Goal: Information Seeking & Learning: Find specific fact

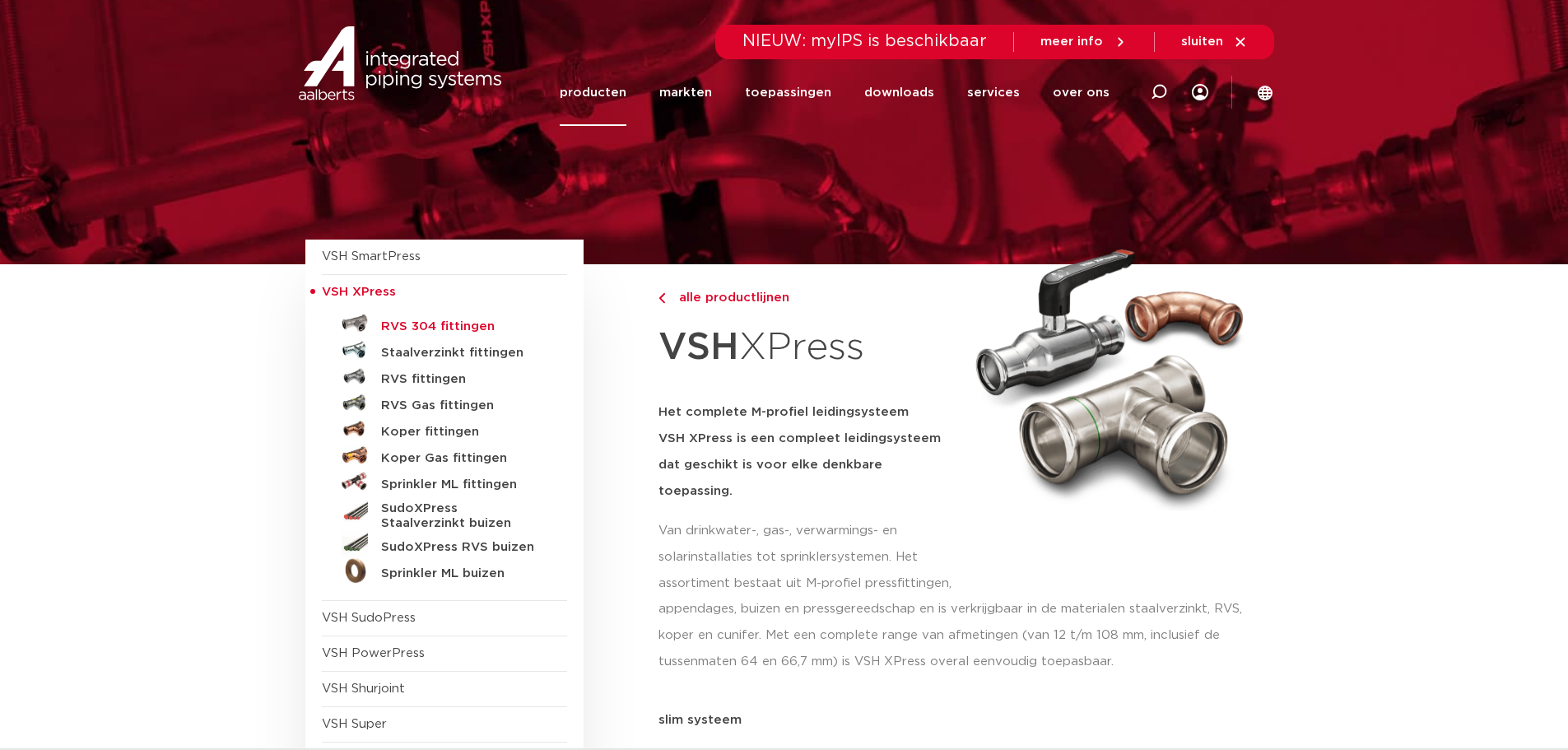
drag, startPoint x: 0, startPoint y: 0, endPoint x: 427, endPoint y: 331, distance: 540.3
click at [427, 331] on h5 "RVS 304 fittingen" at bounding box center [463, 327] width 163 height 15
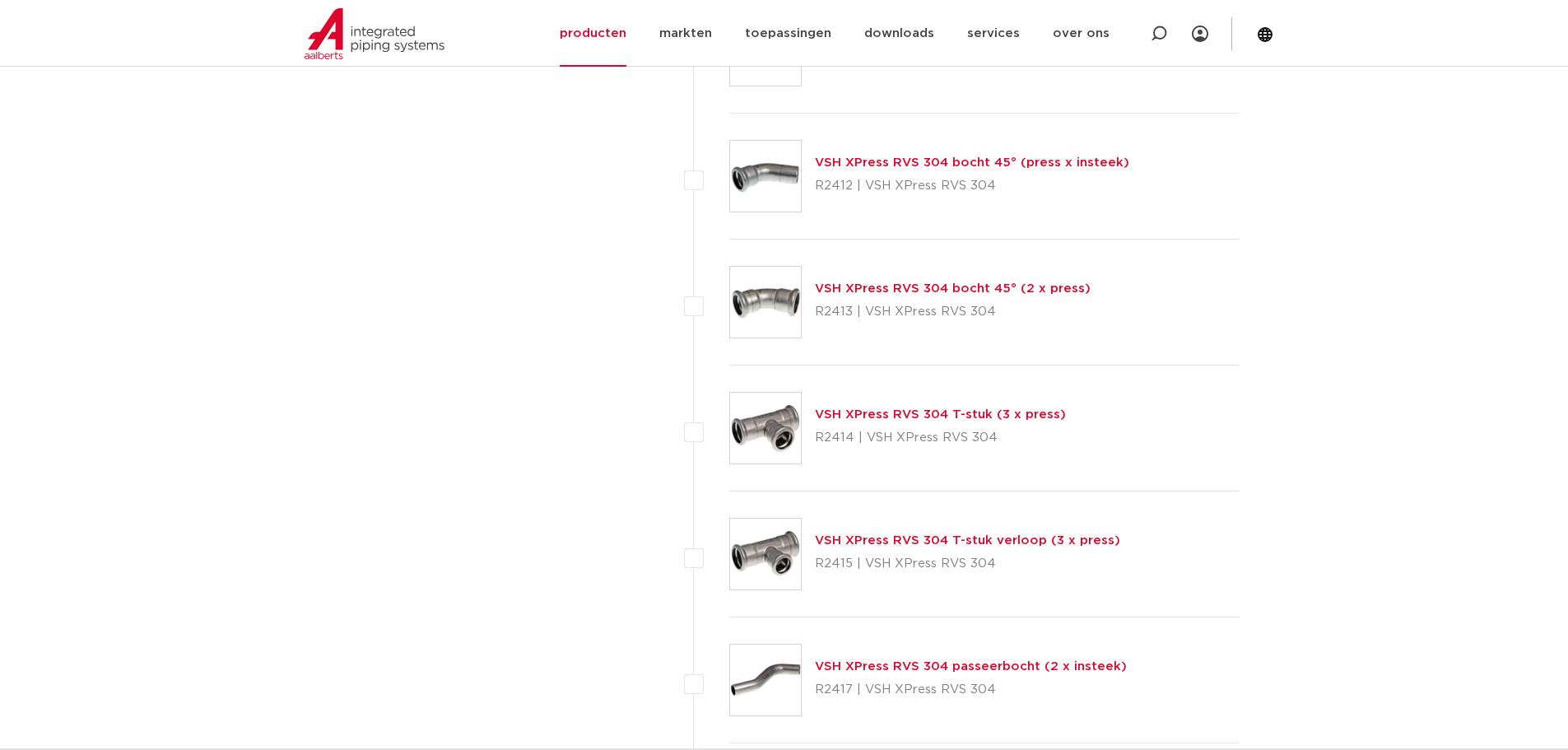
scroll to position [1399, 0]
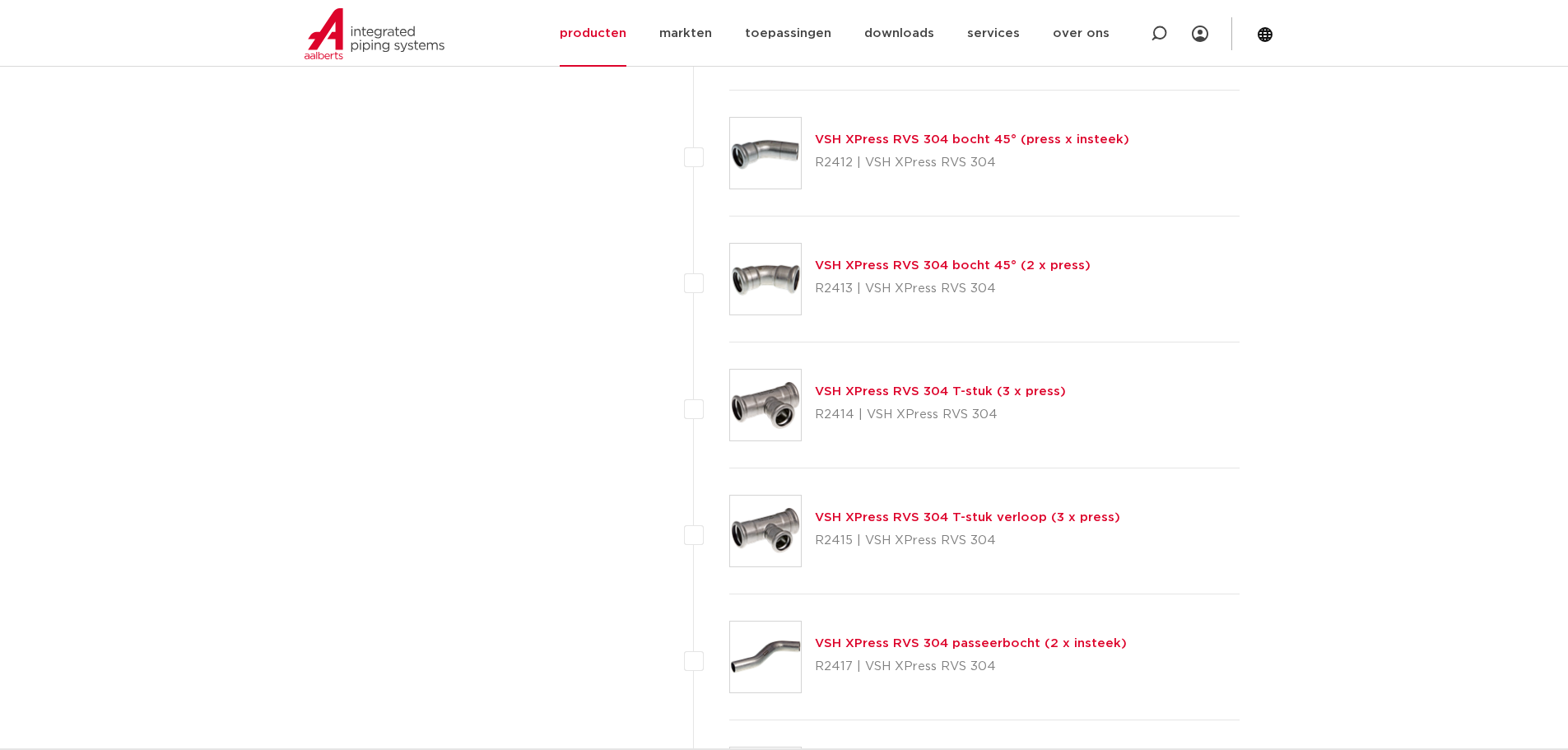
click at [903, 518] on link "VSH XPress RVS 304 T-stuk verloop (3 x press)" at bounding box center [968, 518] width 305 height 13
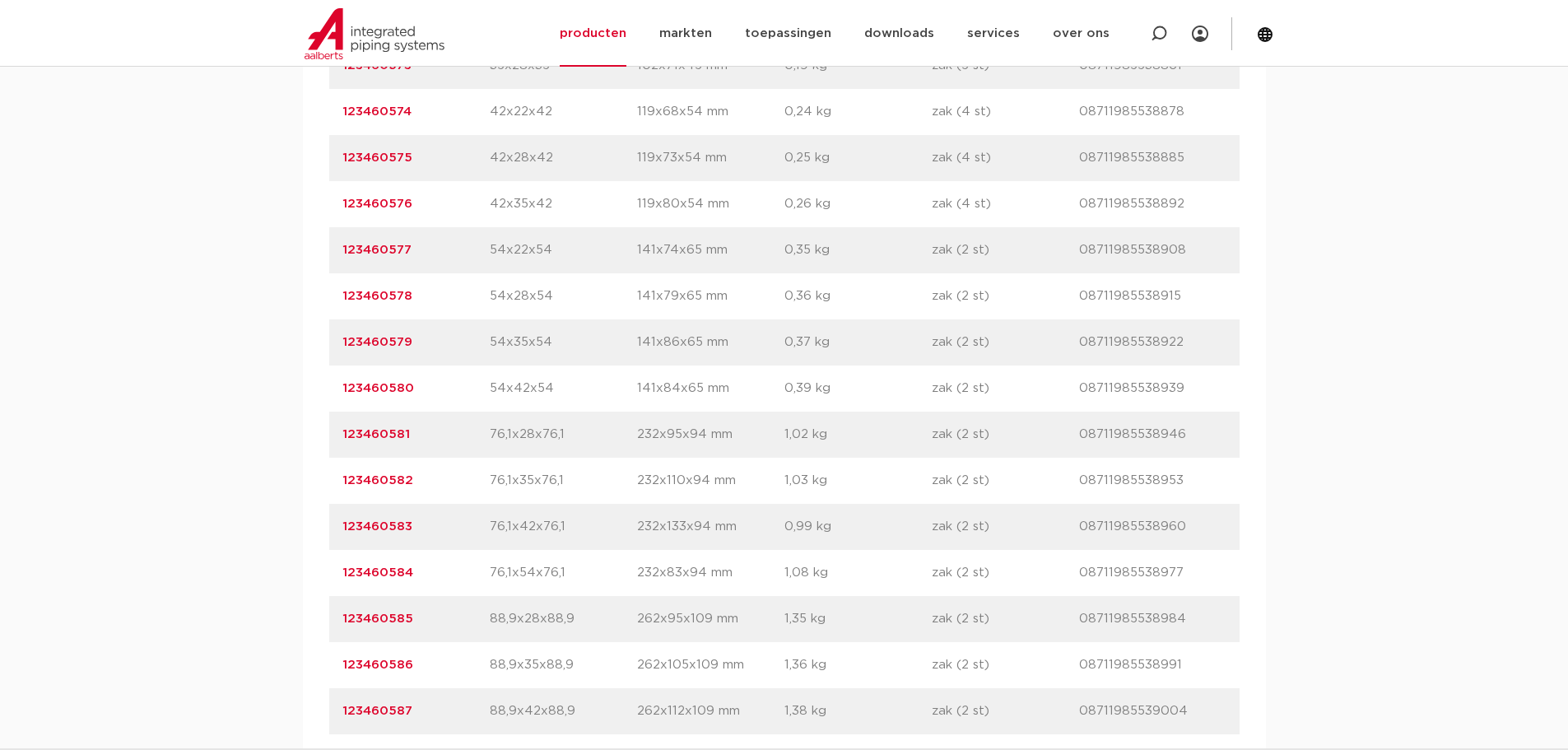
scroll to position [1646, 0]
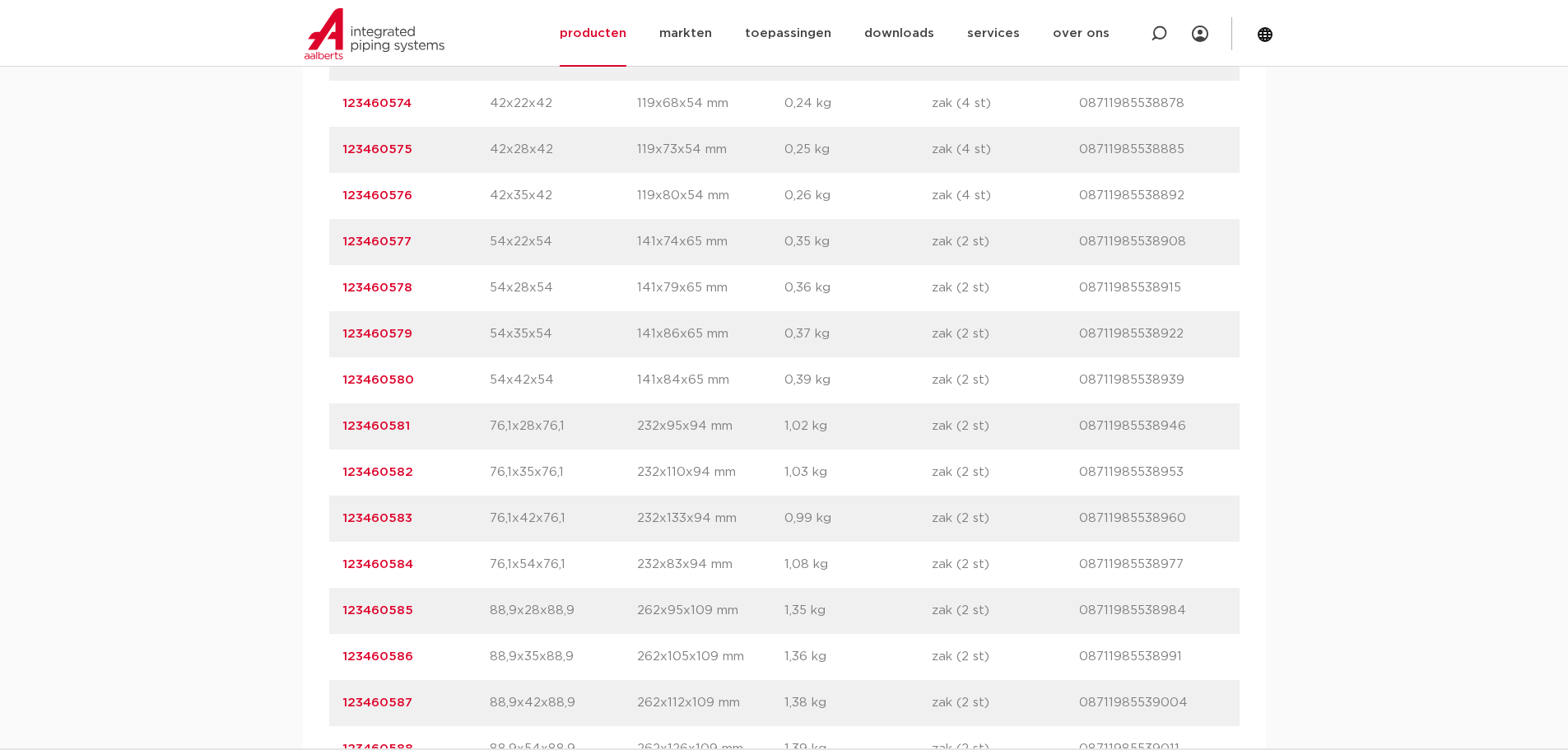
drag, startPoint x: 410, startPoint y: 426, endPoint x: 332, endPoint y: 426, distance: 78.0
click at [332, 426] on div "artikelnummer 123460581 afmeting 76,1x28x76,1 [GEOGRAPHIC_DATA] 232x95x94 mm ge…" at bounding box center [784, 426] width 911 height 46
copy link "123460581"
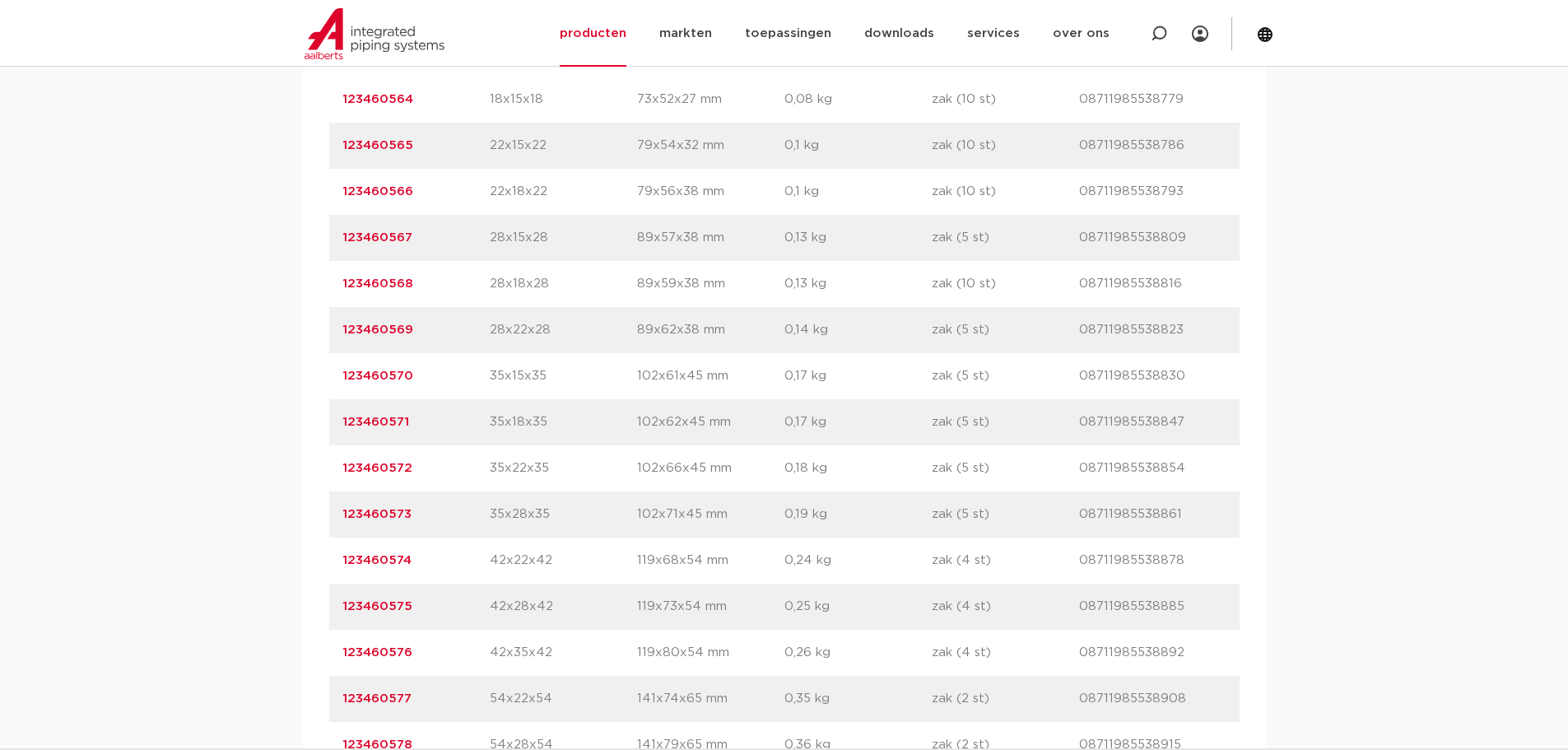
scroll to position [1152, 0]
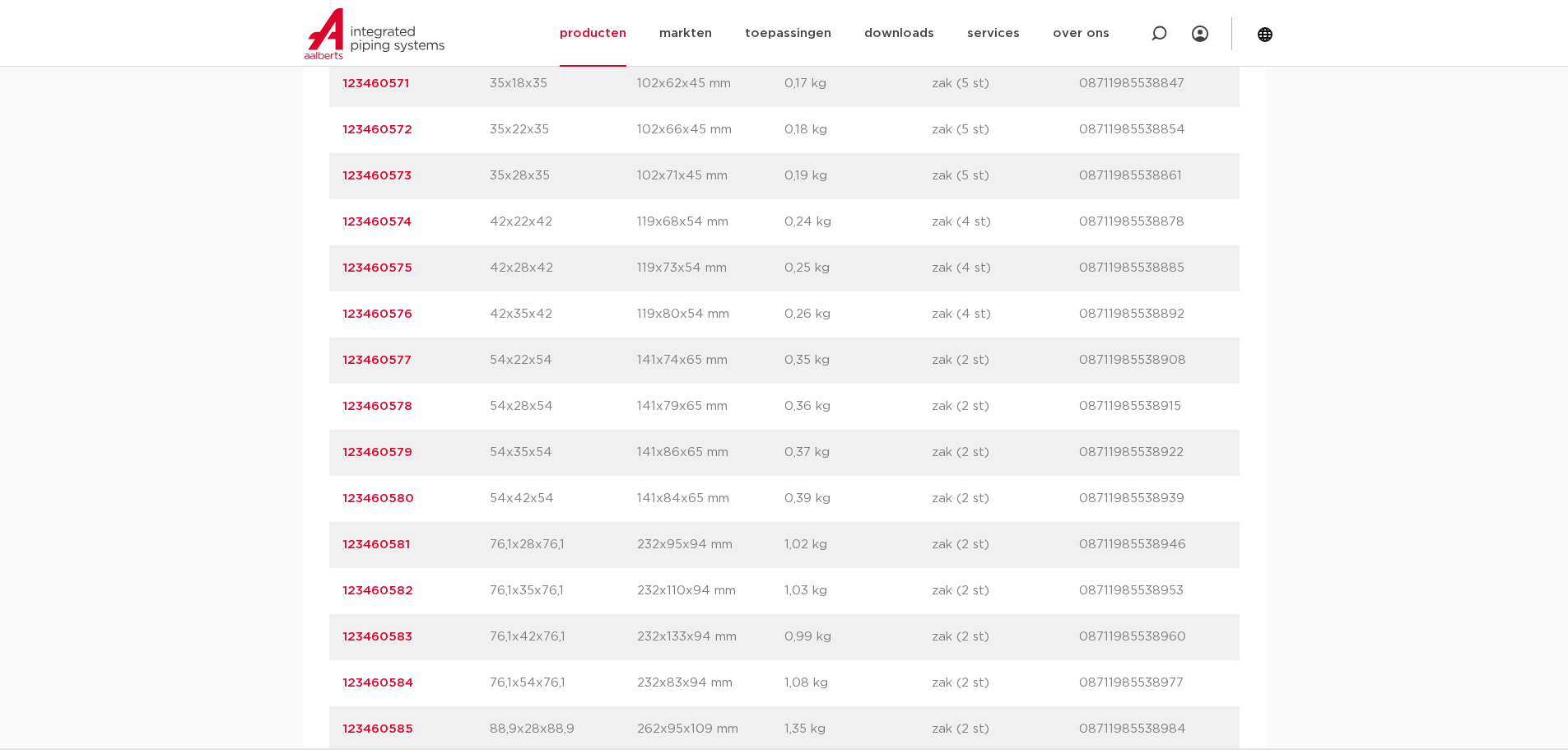
scroll to position [1646, 0]
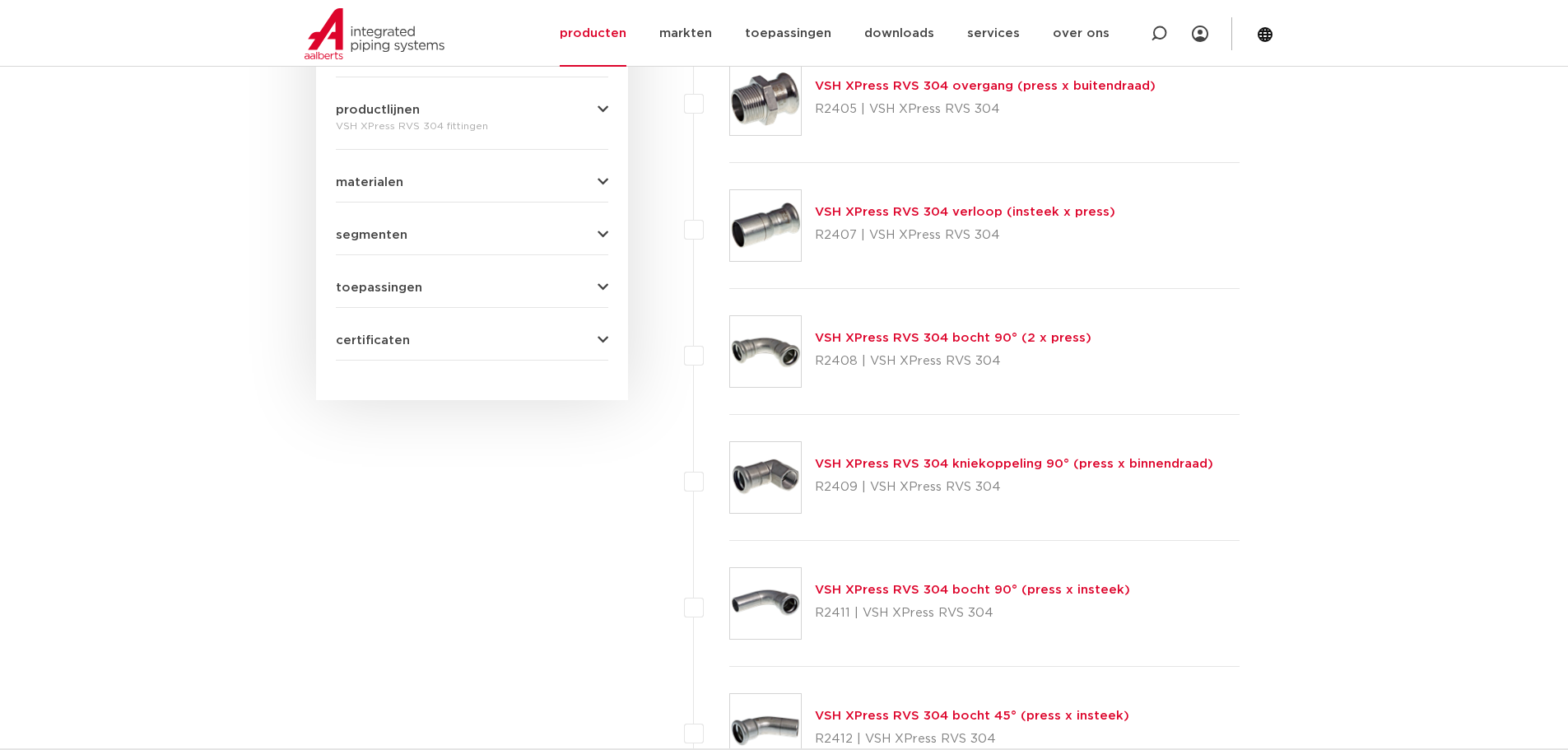
scroll to position [494, 0]
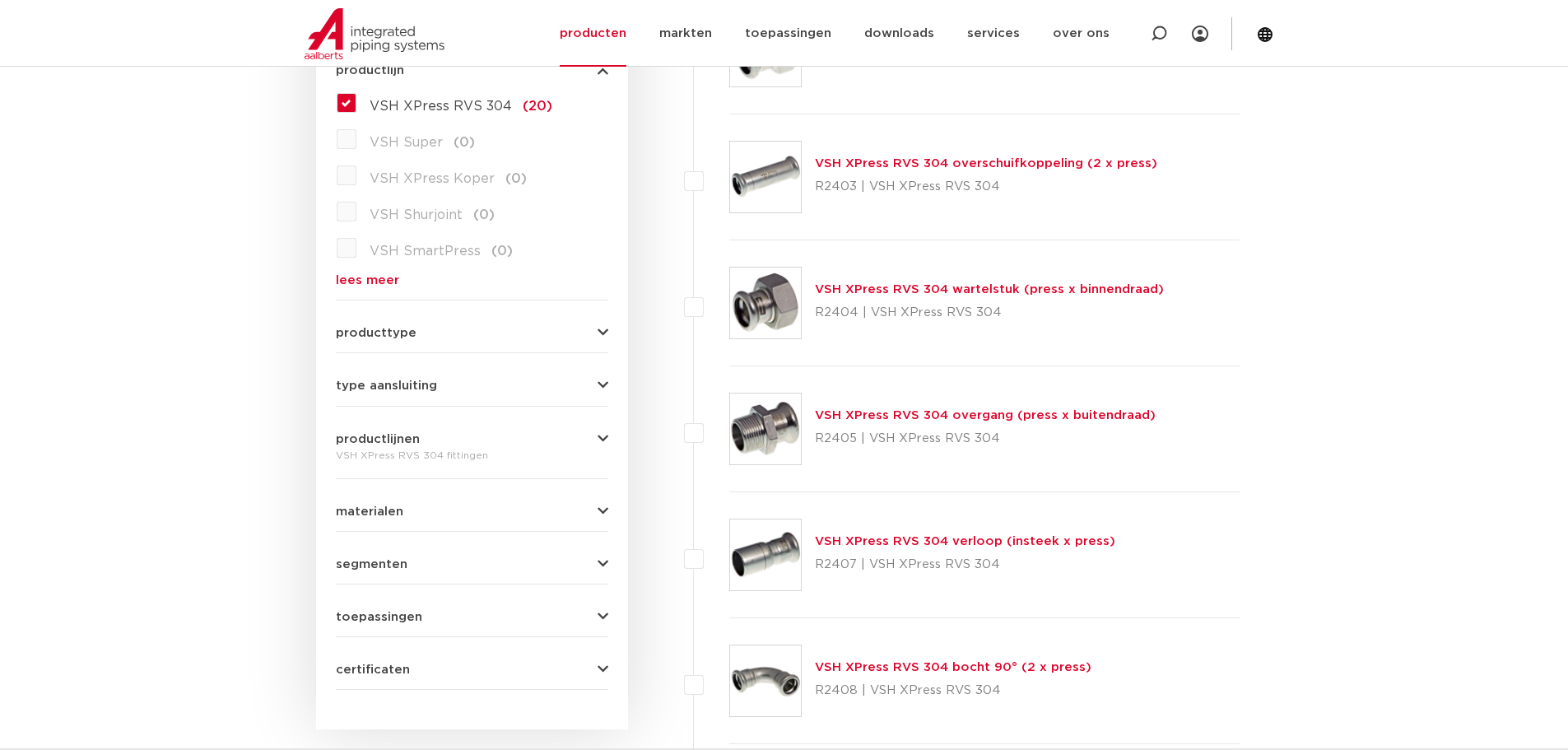
click at [938, 536] on link "VSH XPress RVS 304 verloop (insteek x press)" at bounding box center [965, 541] width 301 height 13
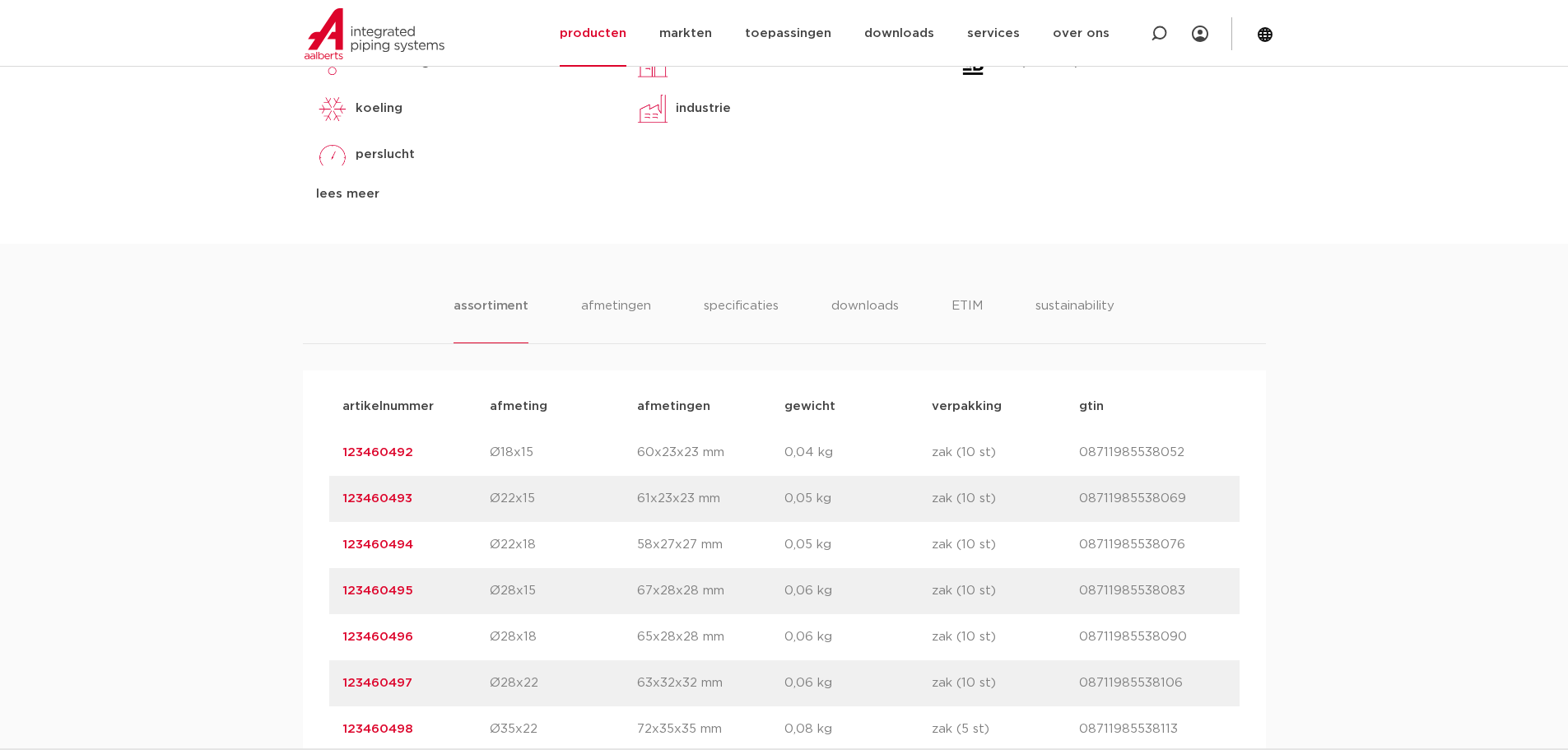
scroll to position [988, 0]
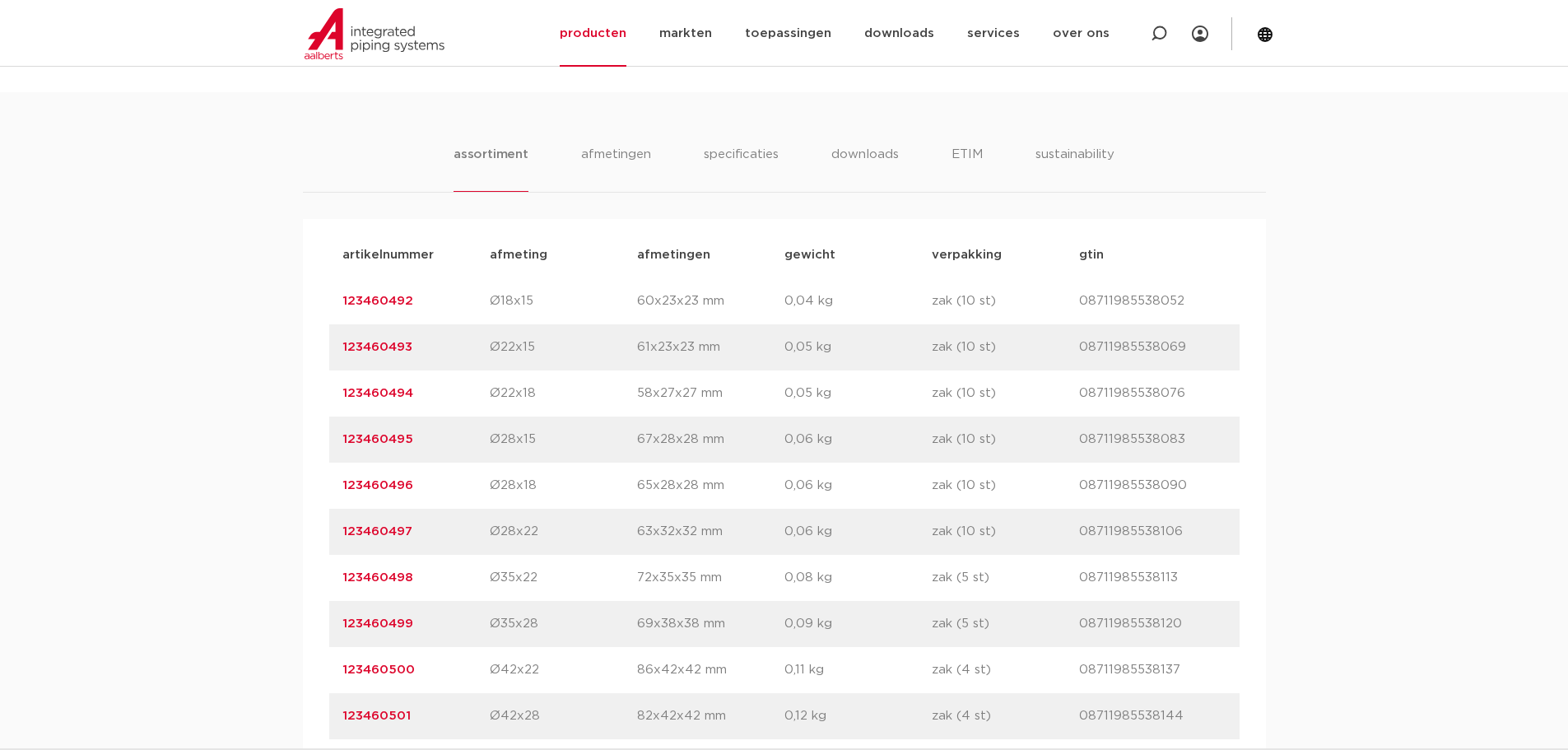
drag, startPoint x: 415, startPoint y: 533, endPoint x: 317, endPoint y: 534, distance: 98.0
click at [317, 534] on div "artikelnummer afmeting afmetingen gewicht verpakking gtin artikelnummer 1234604…" at bounding box center [784, 715] width 963 height 994
drag, startPoint x: 18, startPoint y: 336, endPoint x: 30, endPoint y: 340, distance: 12.6
click at [26, 339] on div "assortiment afmetingen specificaties downloads ETIM sustainability assortiment …" at bounding box center [784, 653] width 1568 height 1121
drag, startPoint x: 28, startPoint y: 322, endPoint x: 20, endPoint y: 298, distance: 25.3
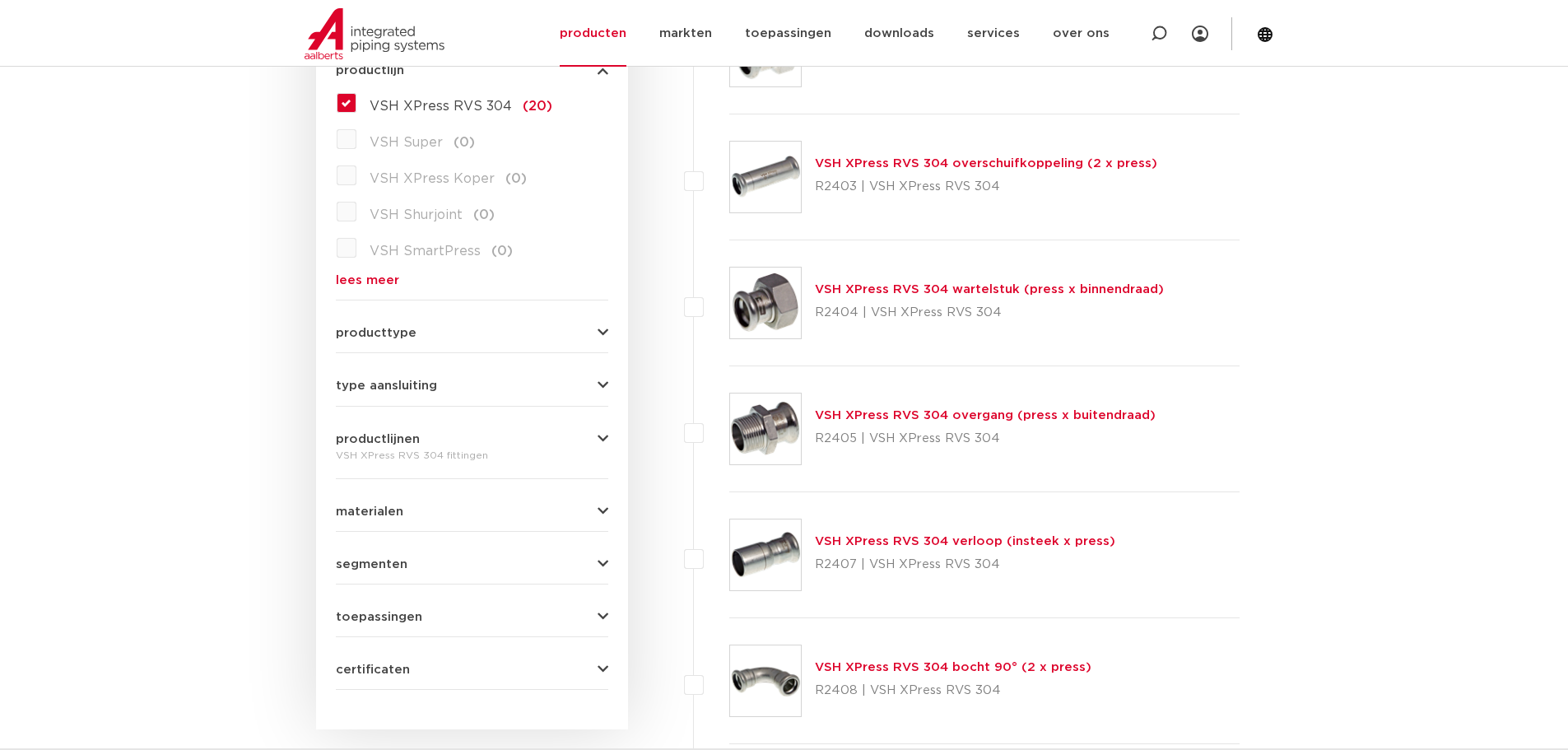
click at [897, 665] on link "VSH XPress RVS 304 bocht 90° (2 x press)" at bounding box center [953, 667] width 277 height 13
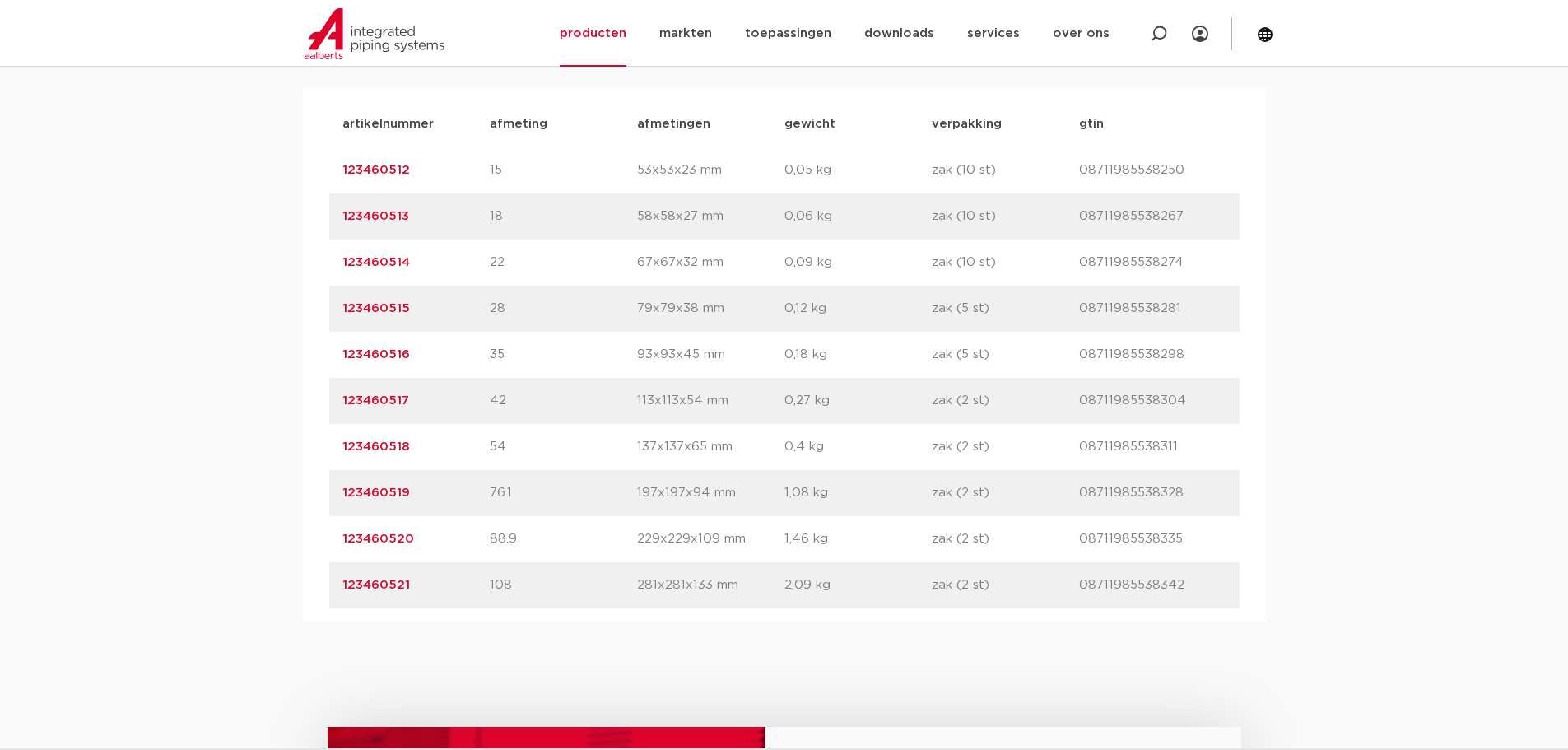
scroll to position [1152, 0]
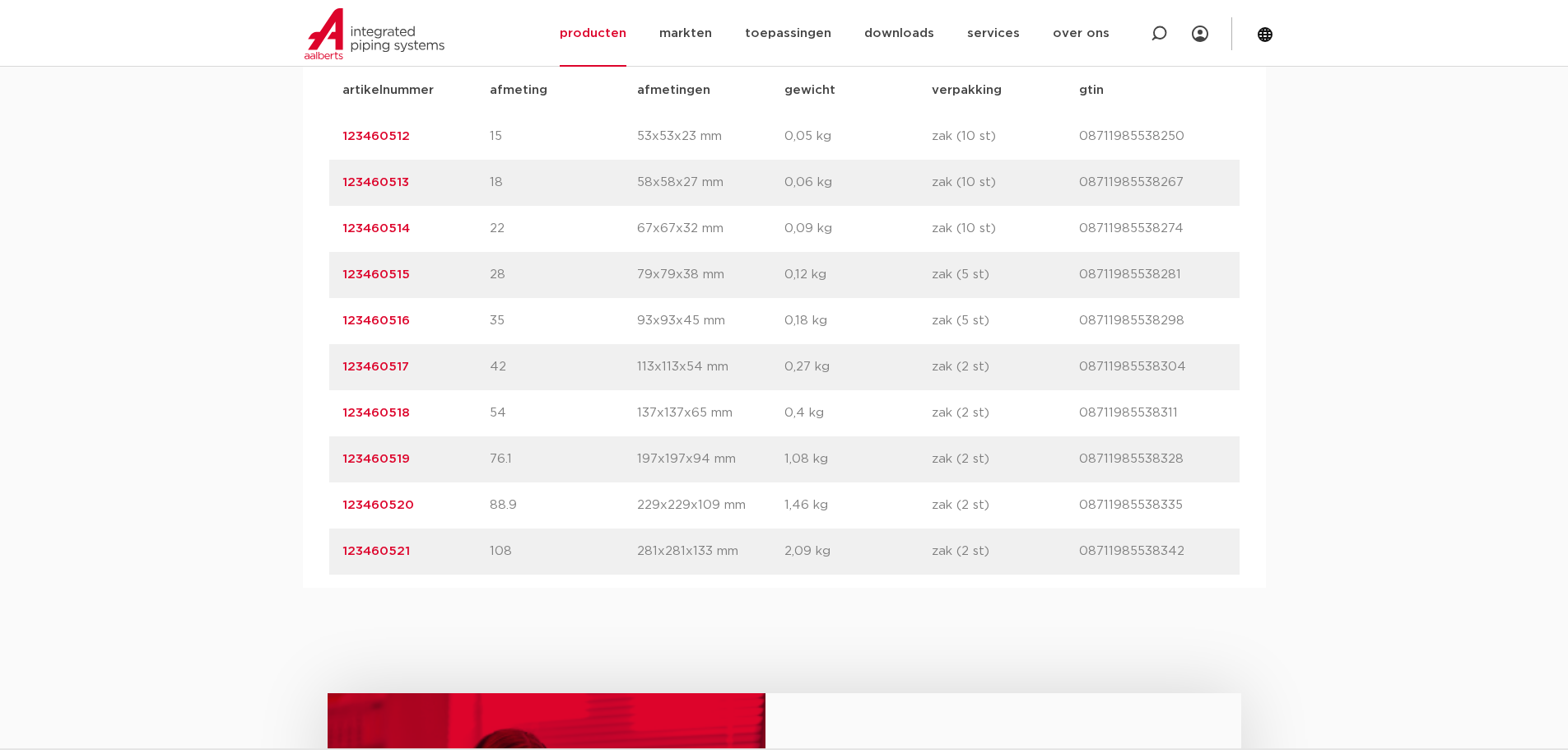
drag, startPoint x: 419, startPoint y: 459, endPoint x: 322, endPoint y: 463, distance: 97.1
click at [322, 463] on div "artikelnummer afmeting afmetingen gewicht verpakking gtin artikelnummer 1234605…" at bounding box center [784, 321] width 963 height 533
copy link "123460519"
drag, startPoint x: 251, startPoint y: 267, endPoint x: 237, endPoint y: 256, distance: 17.8
click at [251, 267] on div "assortiment afmetingen specificaties downloads ETIM sustainability assortiment …" at bounding box center [784, 257] width 1568 height 660
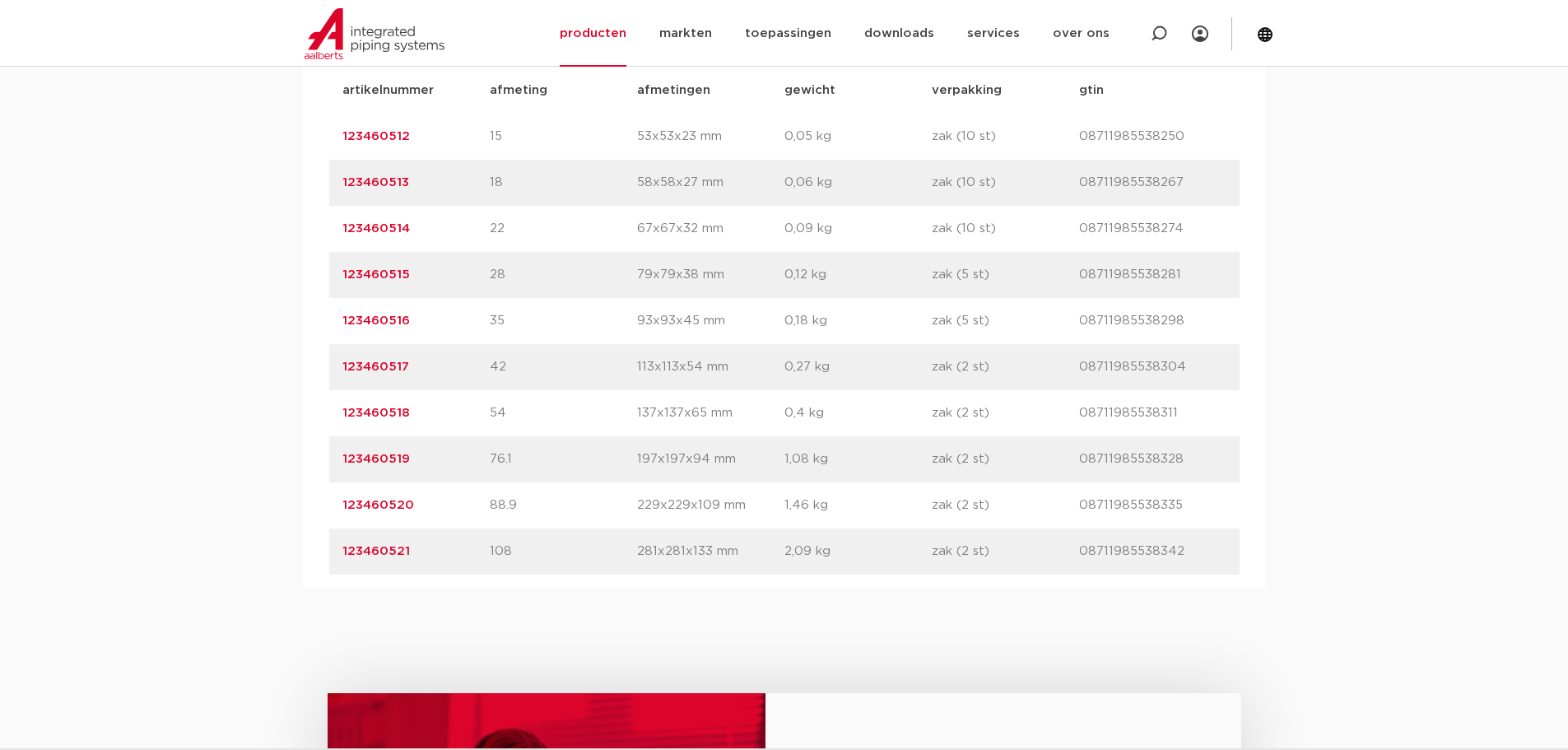
drag, startPoint x: 232, startPoint y: 244, endPoint x: 232, endPoint y: 231, distance: 13.0
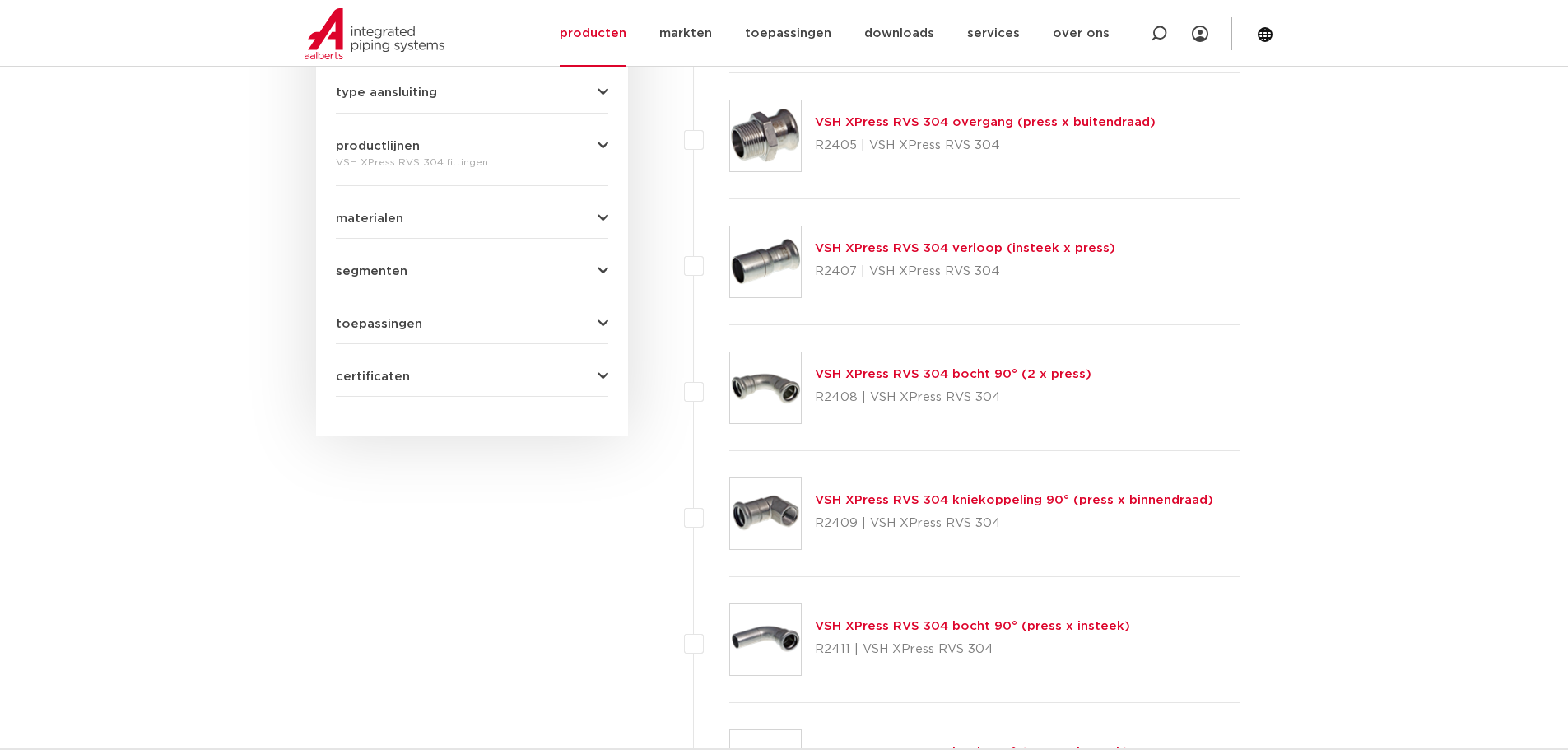
scroll to position [824, 0]
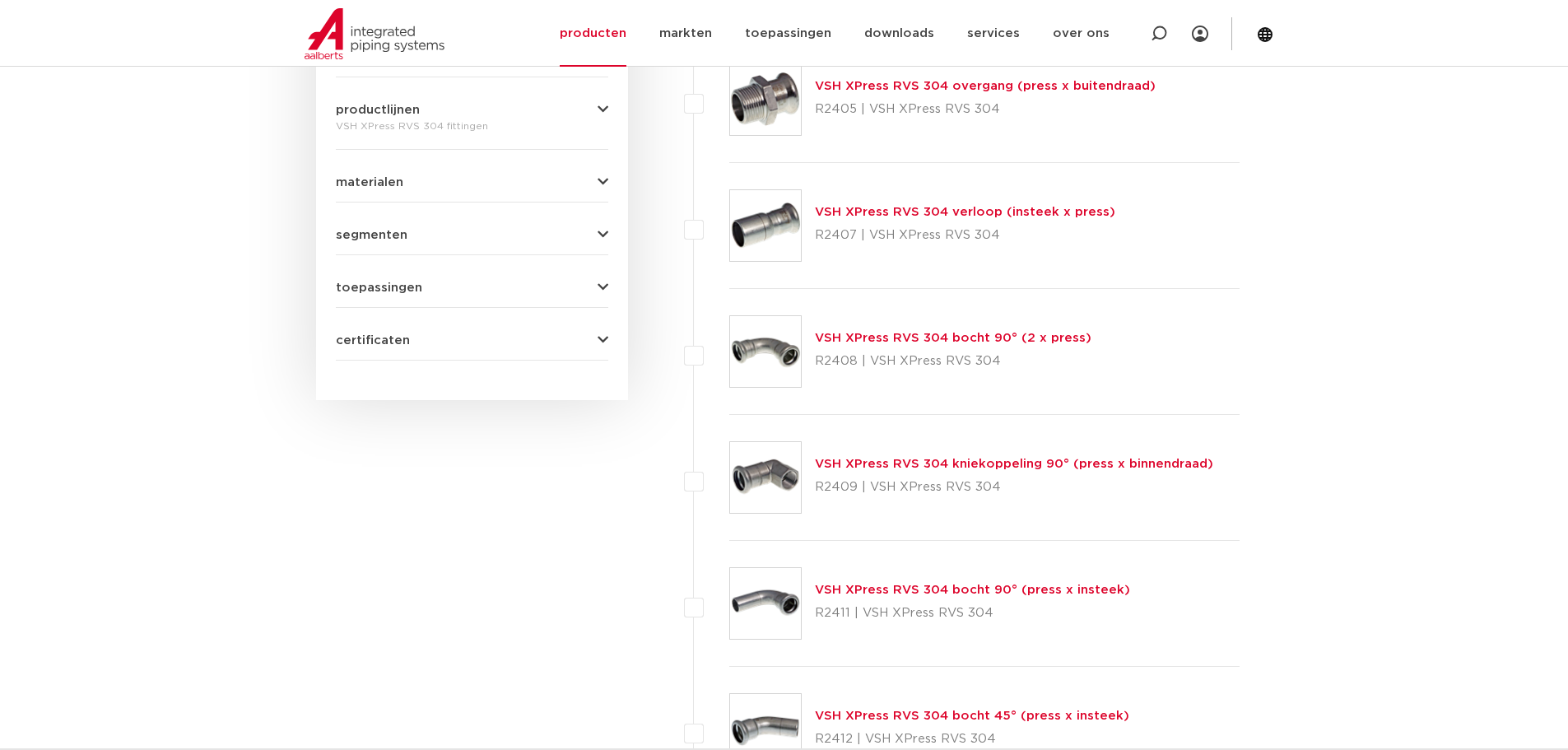
click at [902, 584] on link "VSH XPress RVS 304 bocht 90° (press x insteek)" at bounding box center [972, 590] width 315 height 13
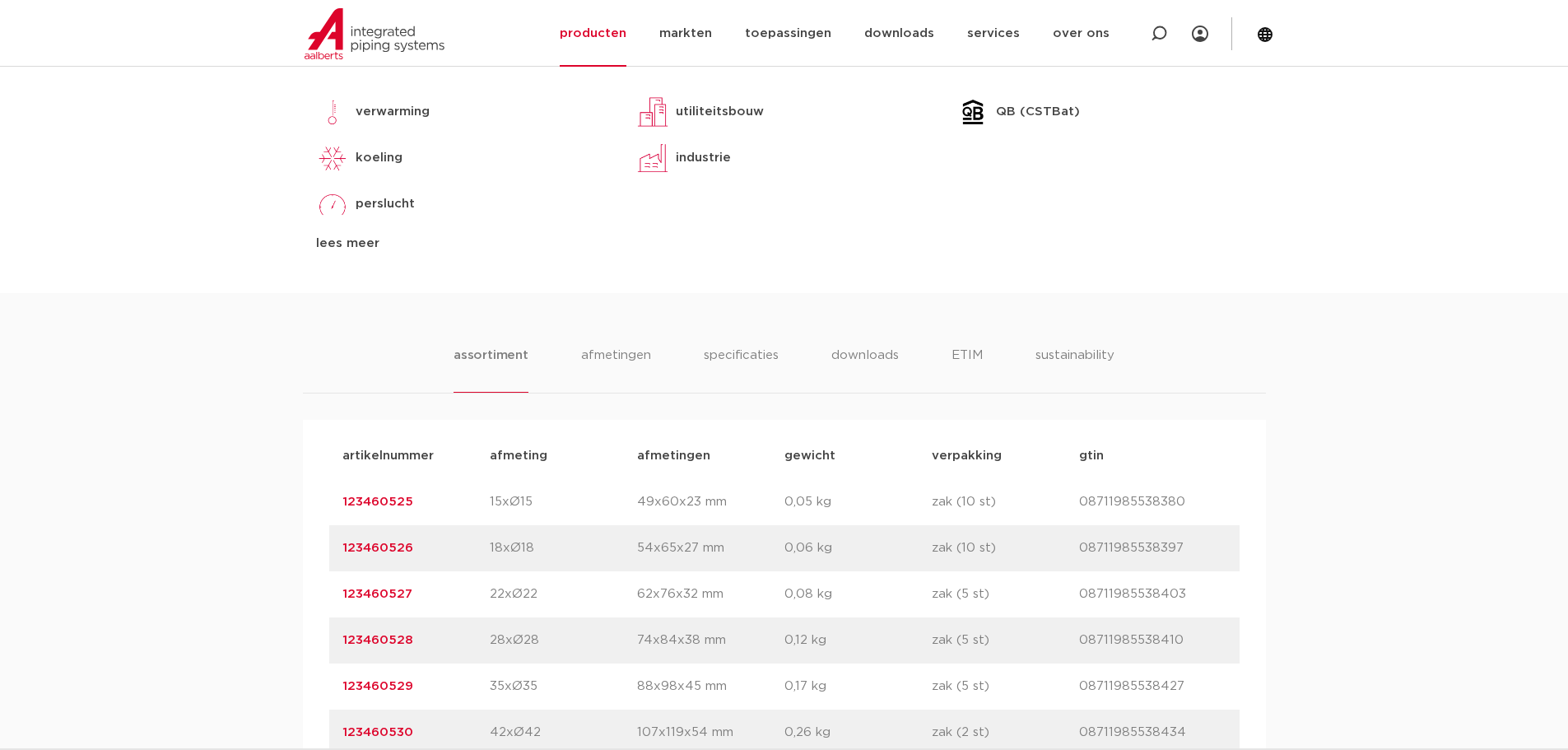
scroll to position [1152, 0]
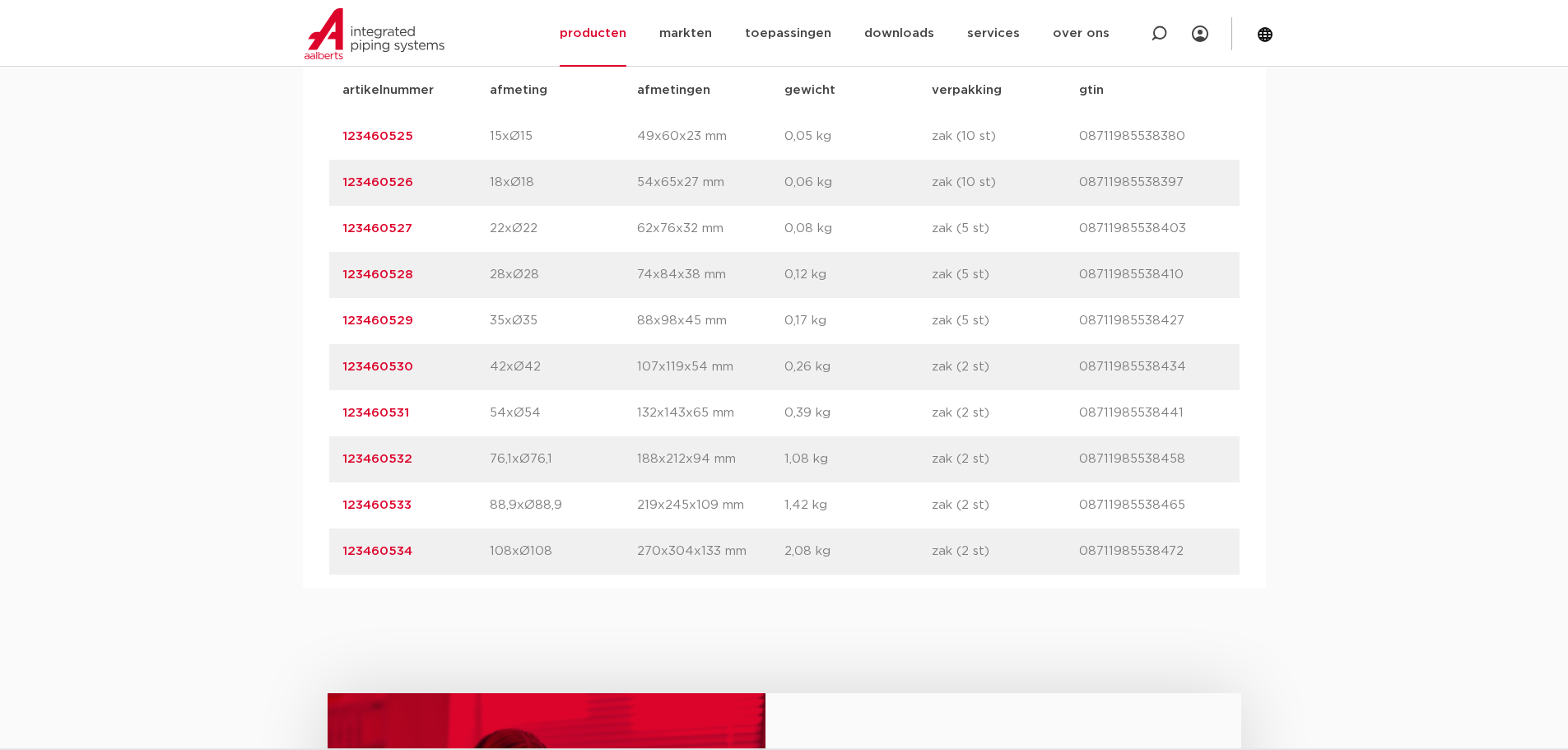
drag, startPoint x: 419, startPoint y: 455, endPoint x: 337, endPoint y: 456, distance: 82.0
click at [337, 456] on div "artikelnummer 123460532 afmeting 76,1xØ76,1 afmetingen 188x212x94 mm gewicht 1,…" at bounding box center [784, 459] width 911 height 46
copy link "123460532"
click at [544, 516] on p "88,9xØ88,9" at bounding box center [563, 506] width 147 height 20
click at [274, 412] on div "assortiment afmetingen specificaties downloads ETIM sustainability assortiment …" at bounding box center [784, 257] width 1568 height 660
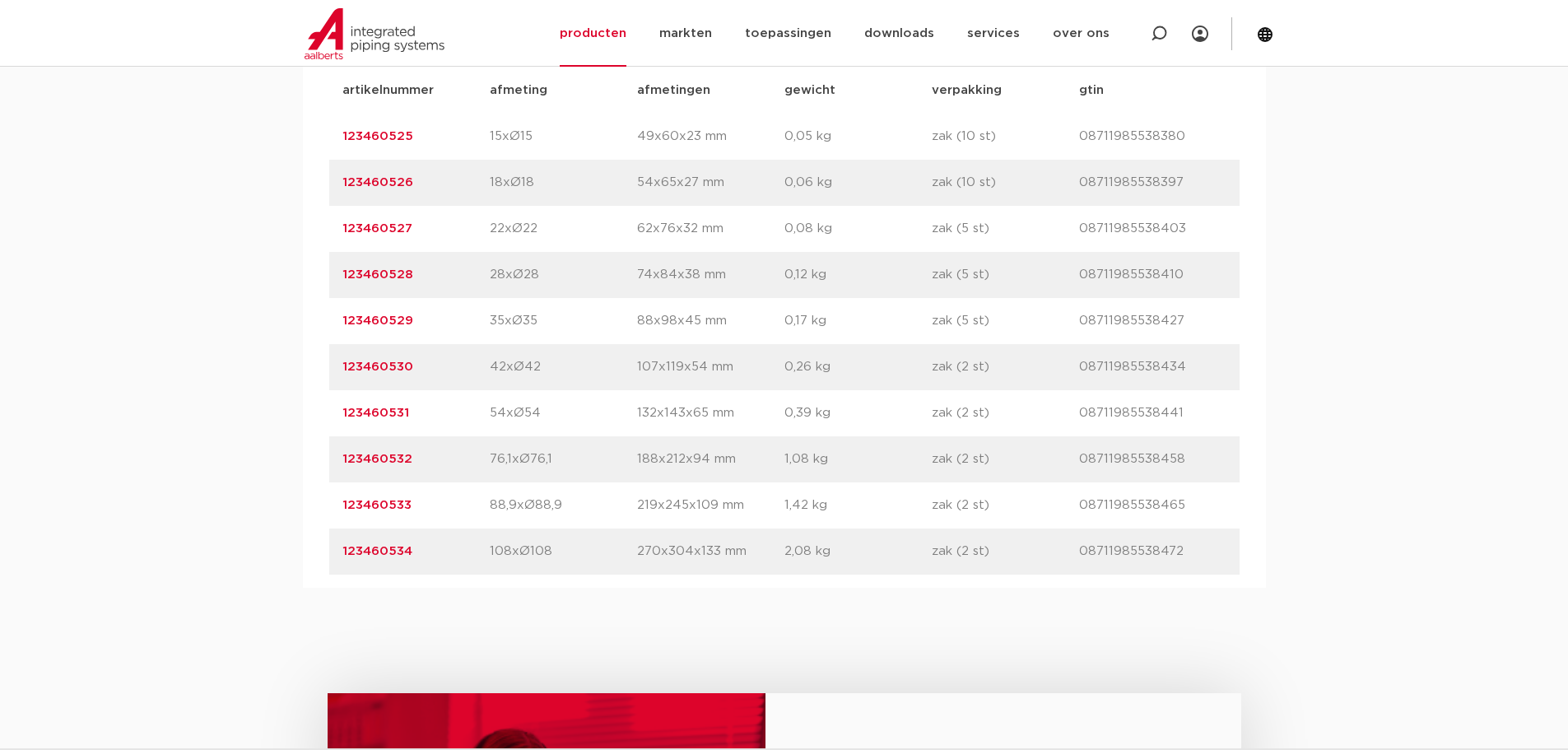
click at [274, 412] on div "assortiment afmetingen specificaties downloads ETIM sustainability assortiment …" at bounding box center [784, 257] width 1568 height 660
click at [272, 412] on div "assortiment afmetingen specificaties downloads ETIM sustainability assortiment …" at bounding box center [784, 257] width 1568 height 660
click at [271, 412] on div "assortiment afmetingen specificaties downloads ETIM sustainability assortiment …" at bounding box center [784, 257] width 1568 height 660
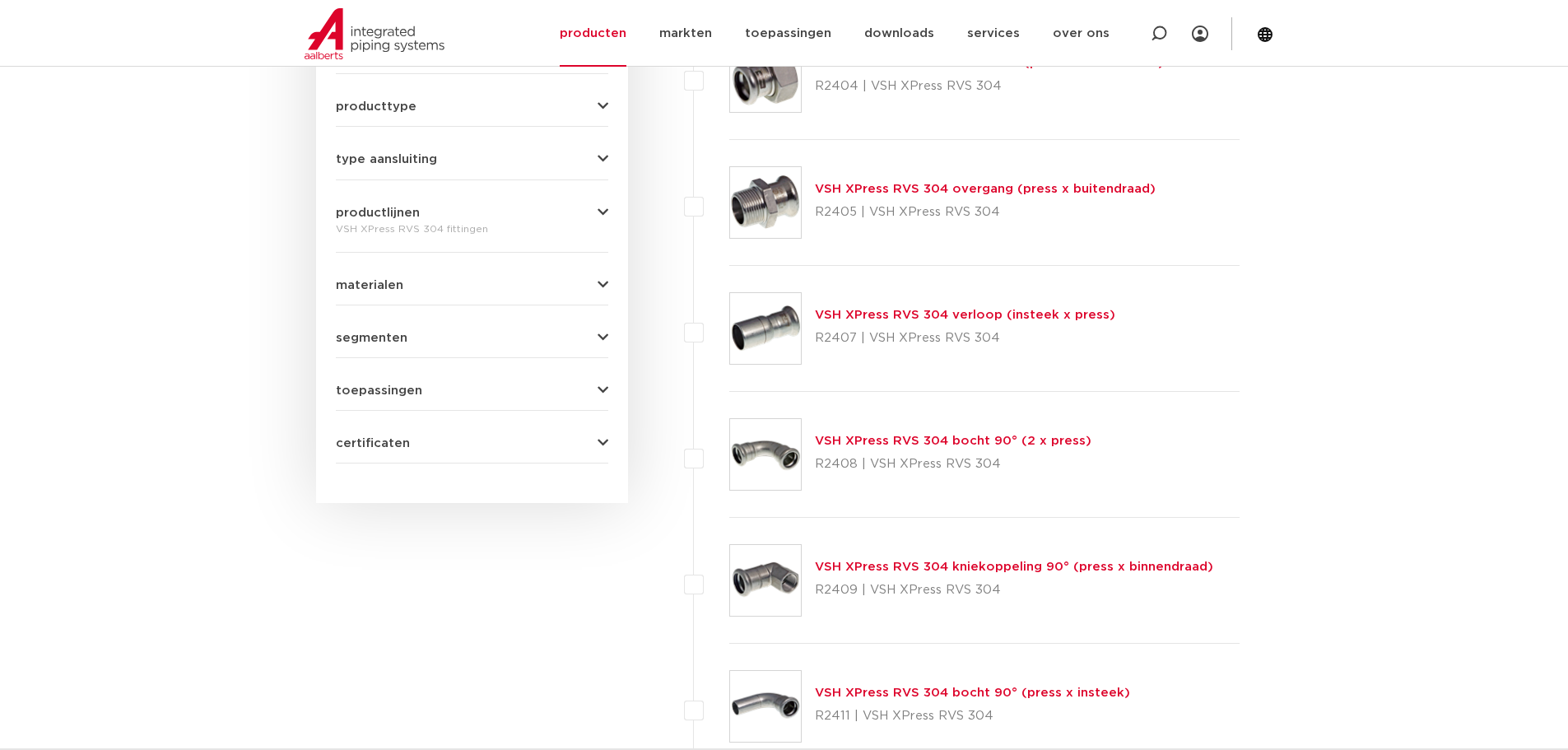
scroll to position [741, 0]
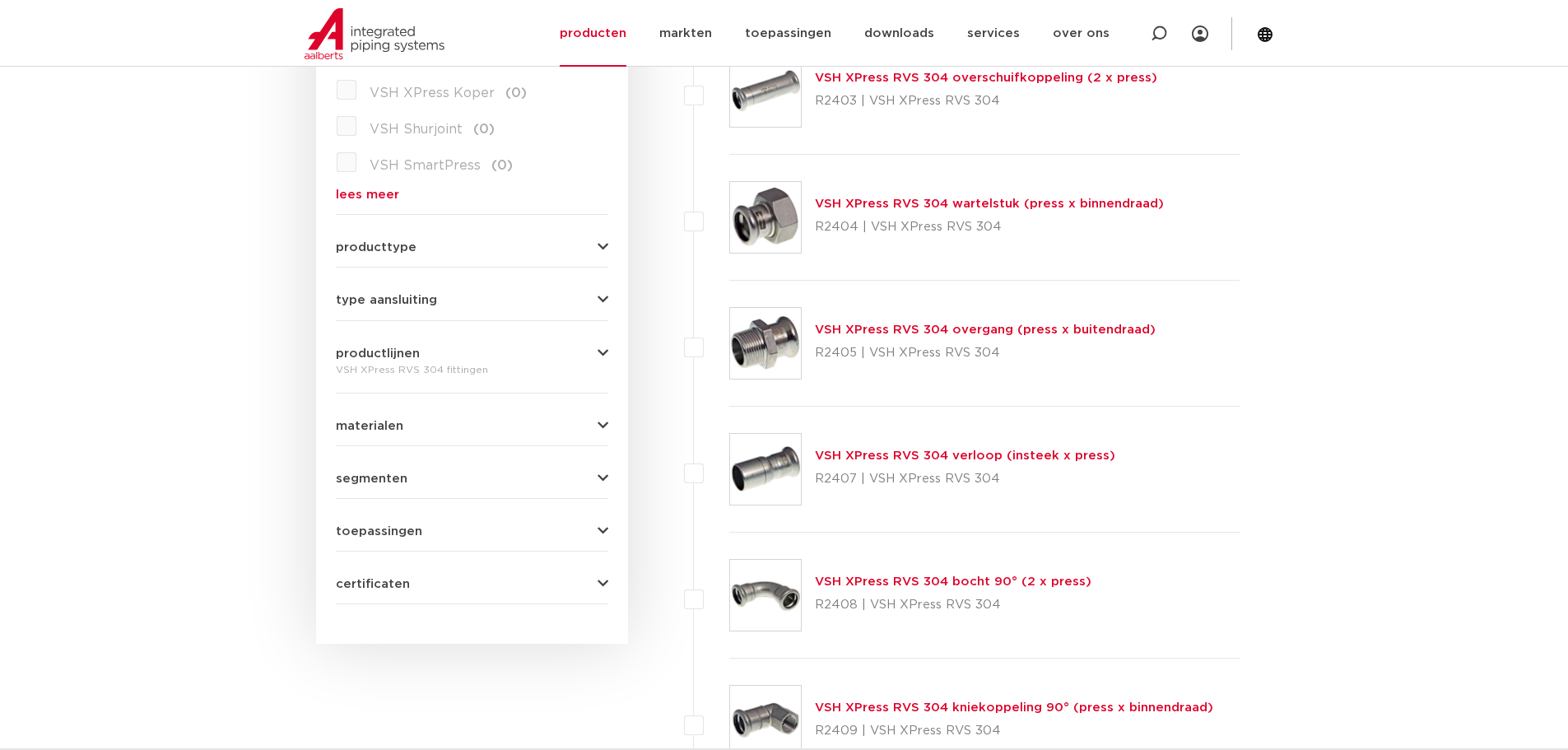
scroll to position [577, 0]
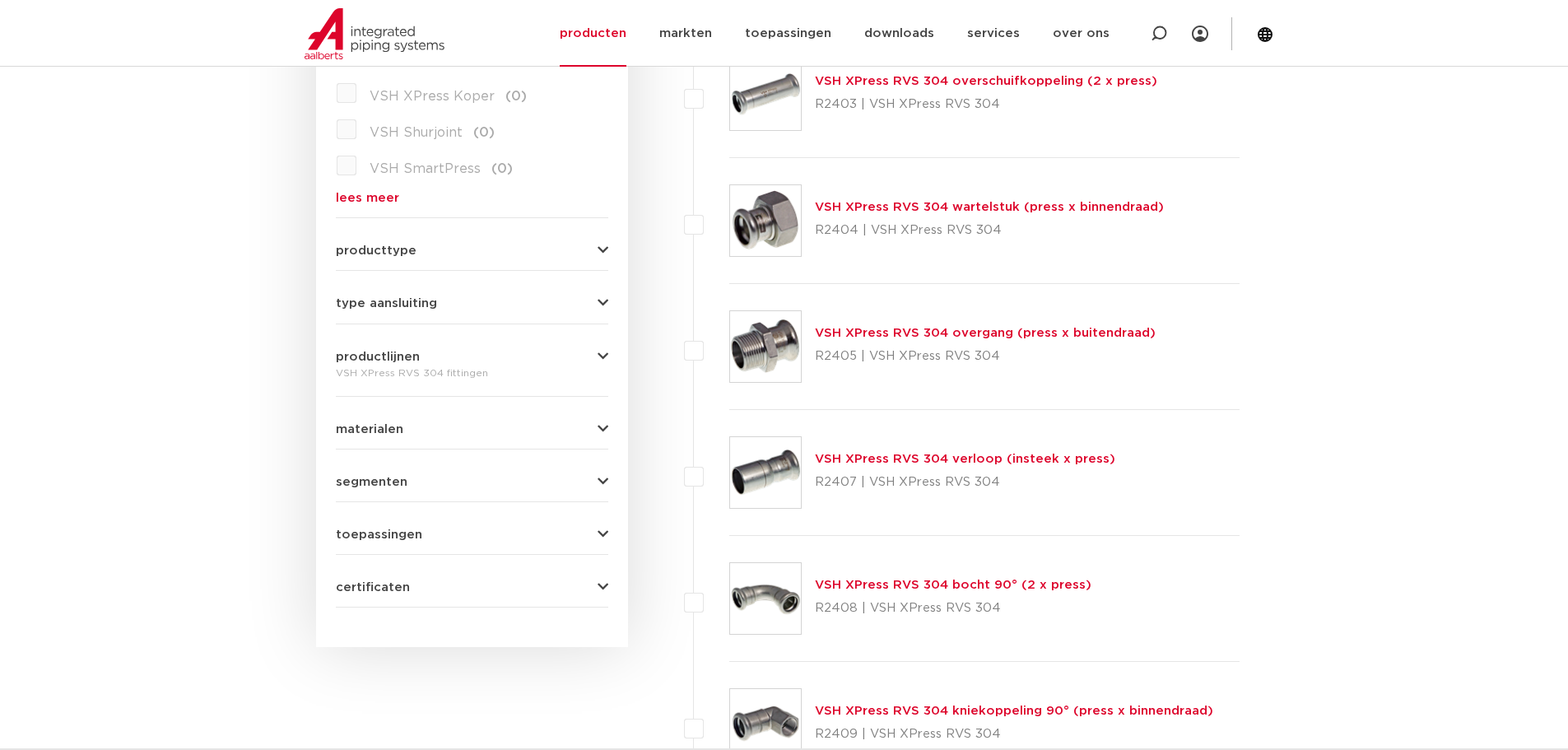
click at [978, 463] on link "VSH XPress RVS 304 verloop (insteek x press)" at bounding box center [965, 459] width 301 height 13
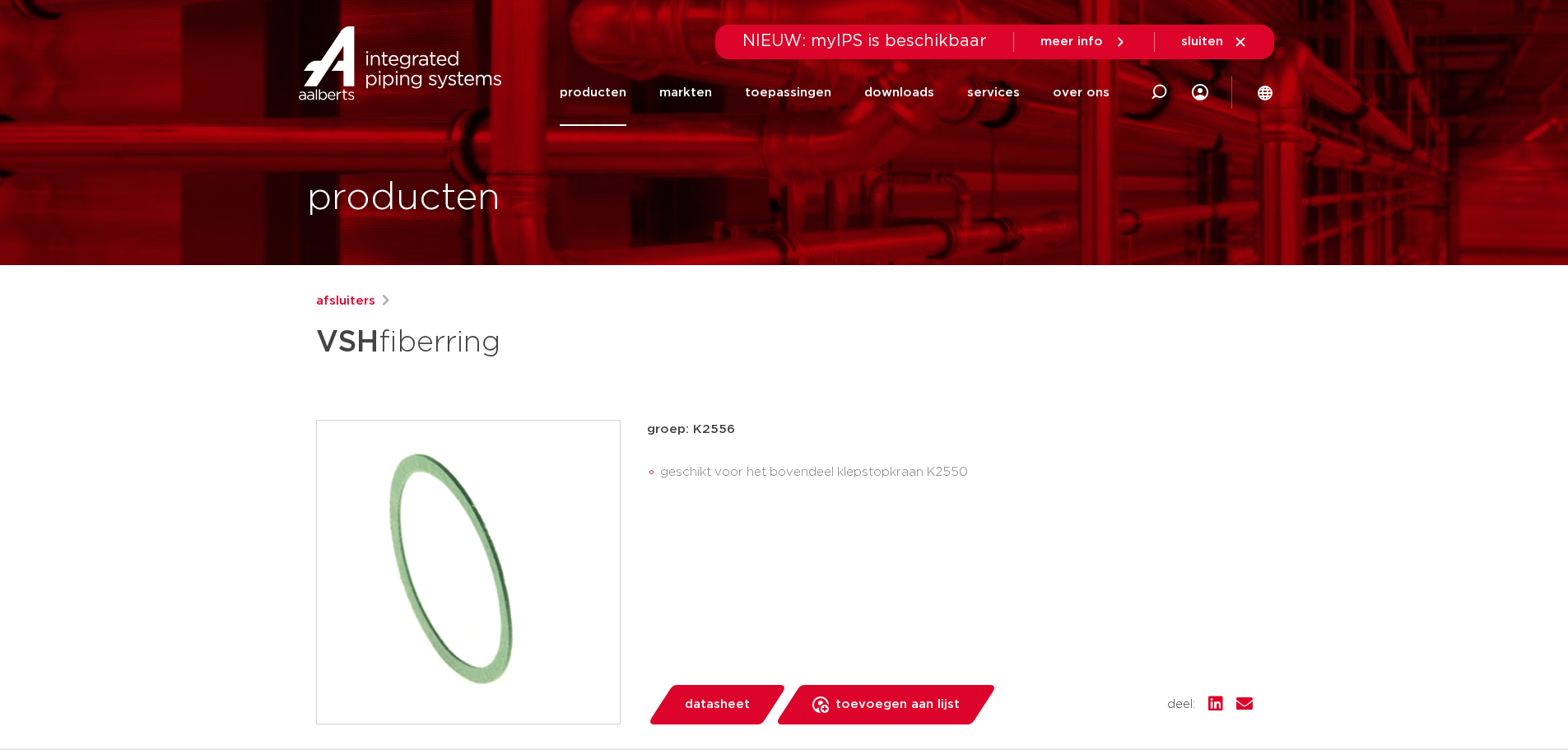
click at [710, 349] on h1 "VSH fiberring" at bounding box center [625, 342] width 618 height 49
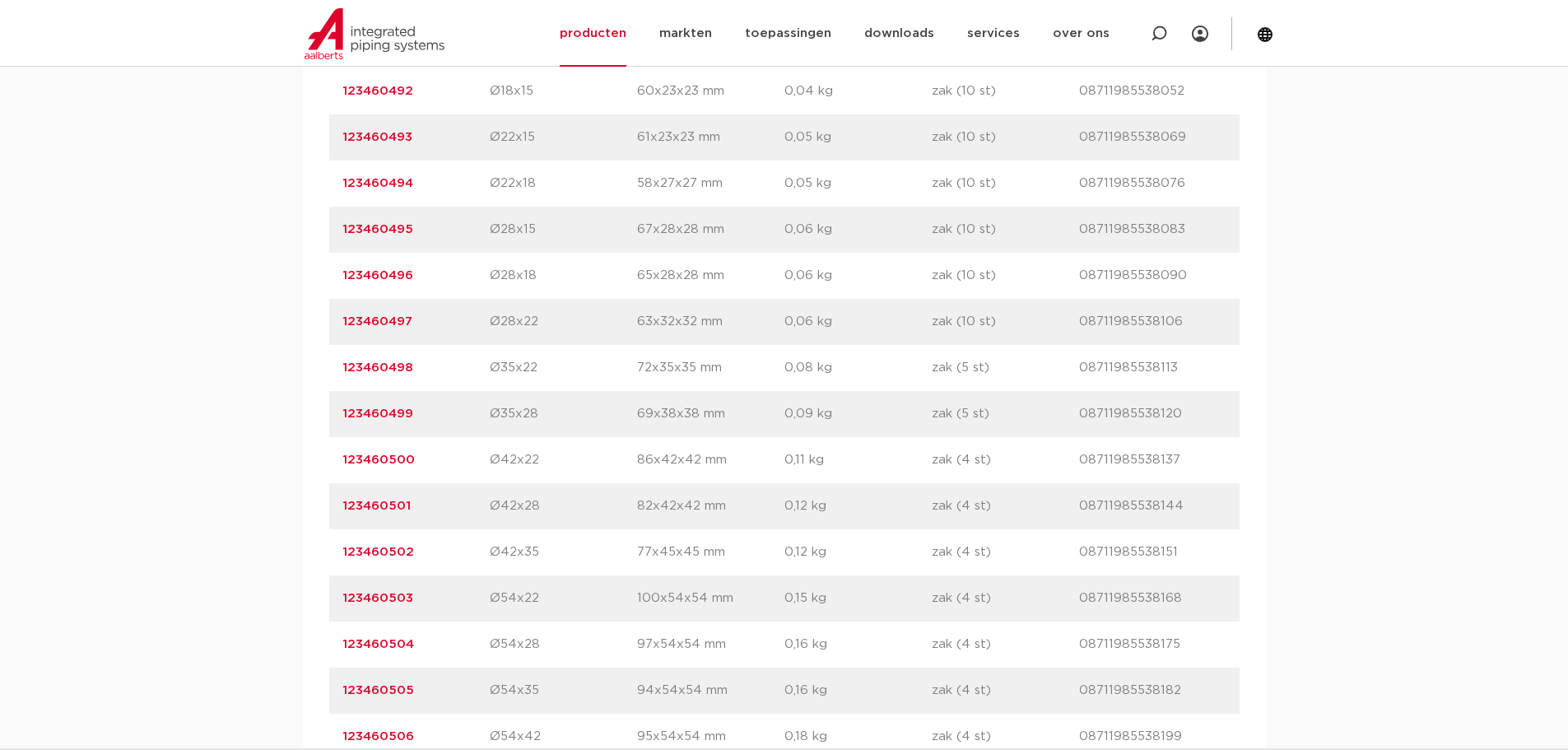
scroll to position [1152, 0]
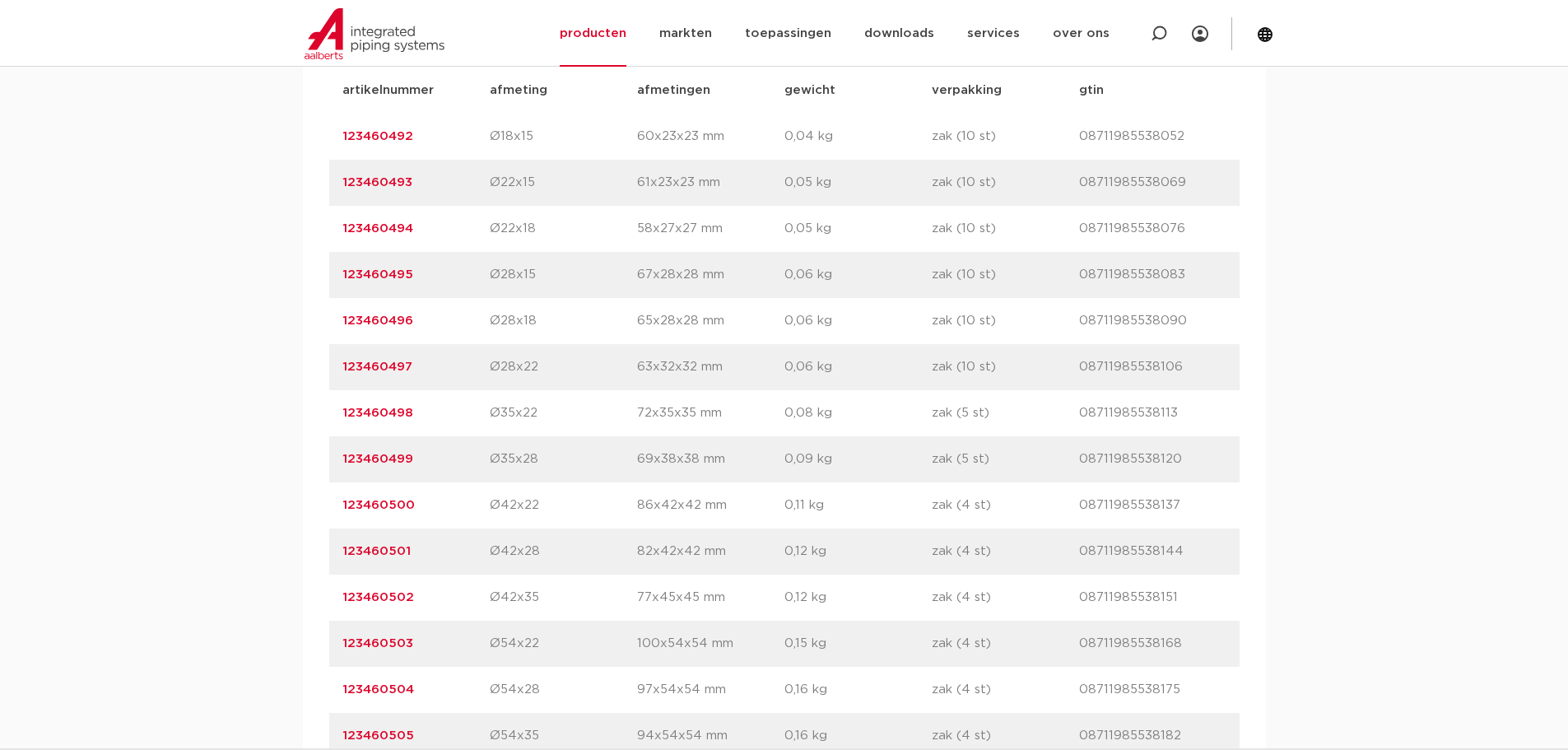
drag, startPoint x: 382, startPoint y: 367, endPoint x: 334, endPoint y: 370, distance: 48.1
click at [334, 370] on div "artikelnummer 123460497 afmeting Ø28x22 [GEOGRAPHIC_DATA] 63x32x32 mm gewicht 0…" at bounding box center [784, 367] width 911 height 46
copy link "123460497"
